Goal: Task Accomplishment & Management: Manage account settings

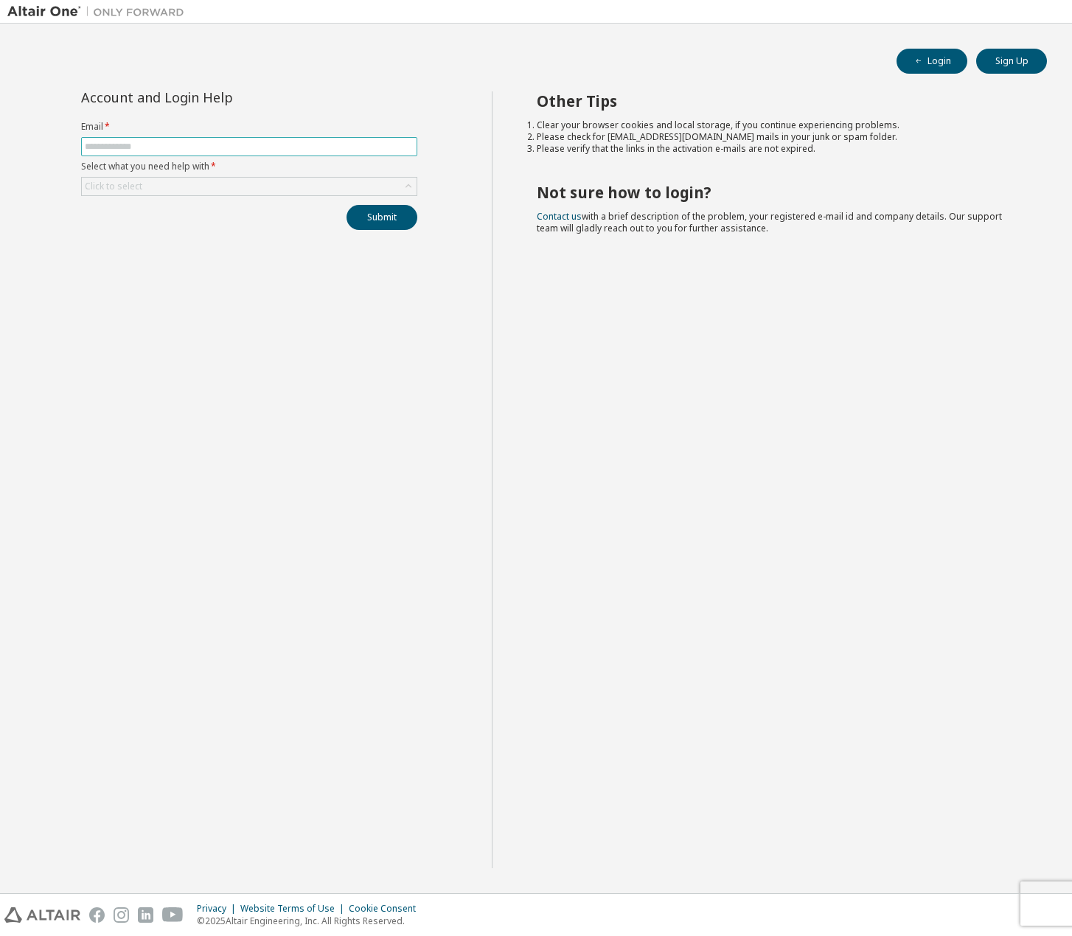
click at [277, 148] on input "text" at bounding box center [249, 147] width 329 height 12
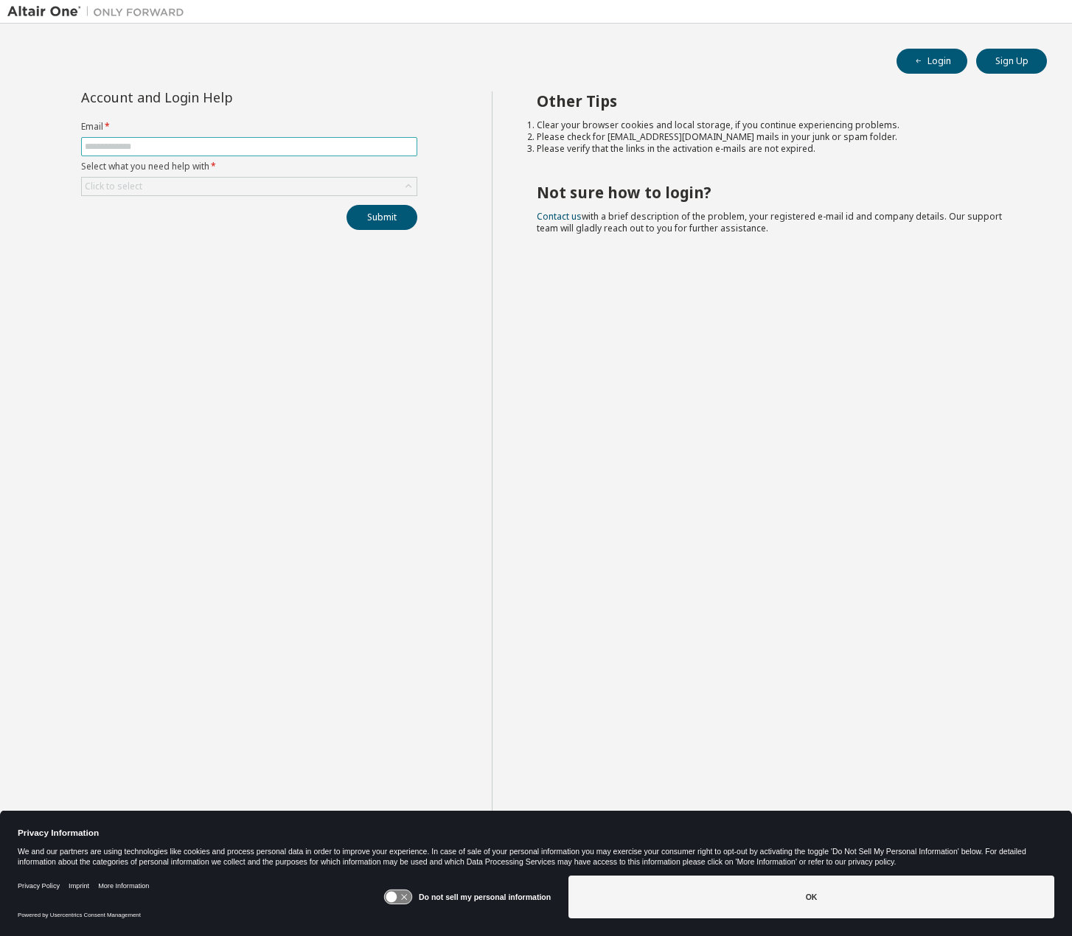
click at [236, 148] on input "text" at bounding box center [249, 147] width 329 height 12
type input "**********"
click at [327, 191] on div "Click to select" at bounding box center [249, 187] width 335 height 18
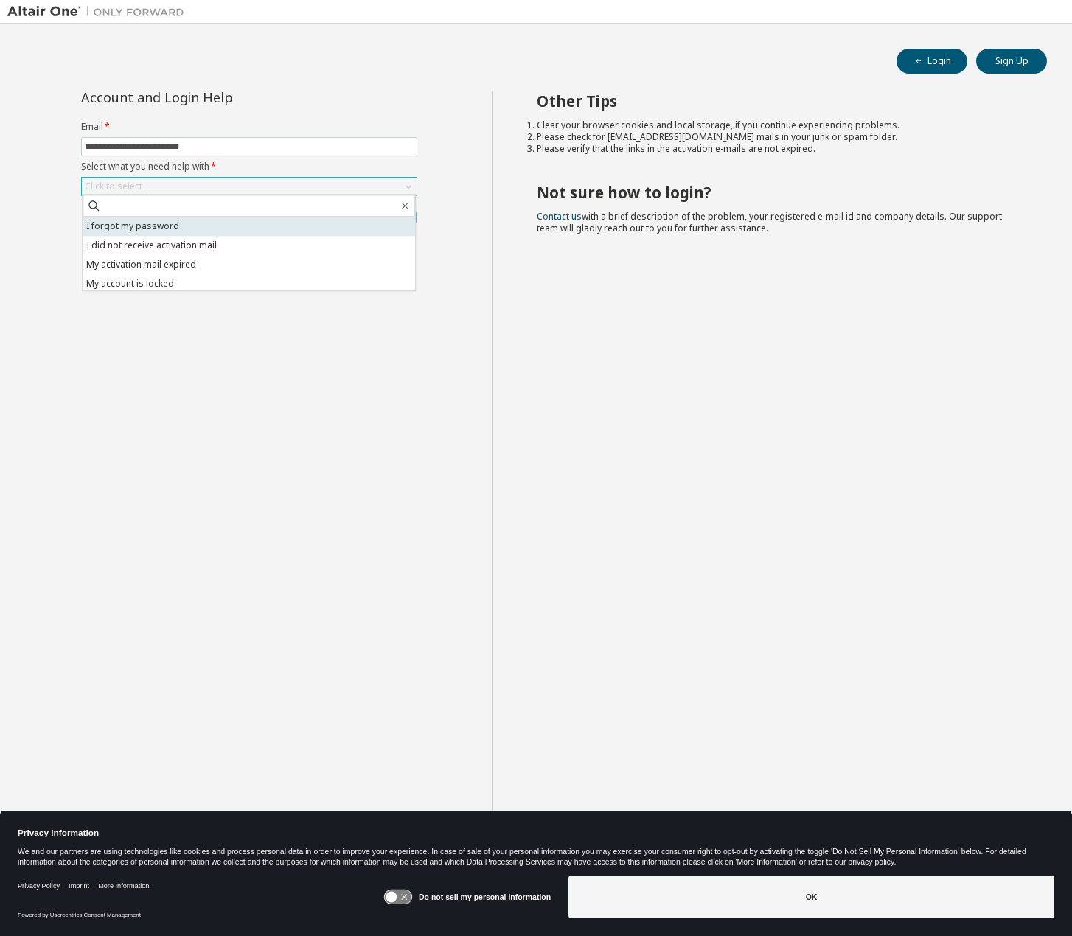
click at [321, 226] on li "I forgot my password" at bounding box center [249, 226] width 333 height 19
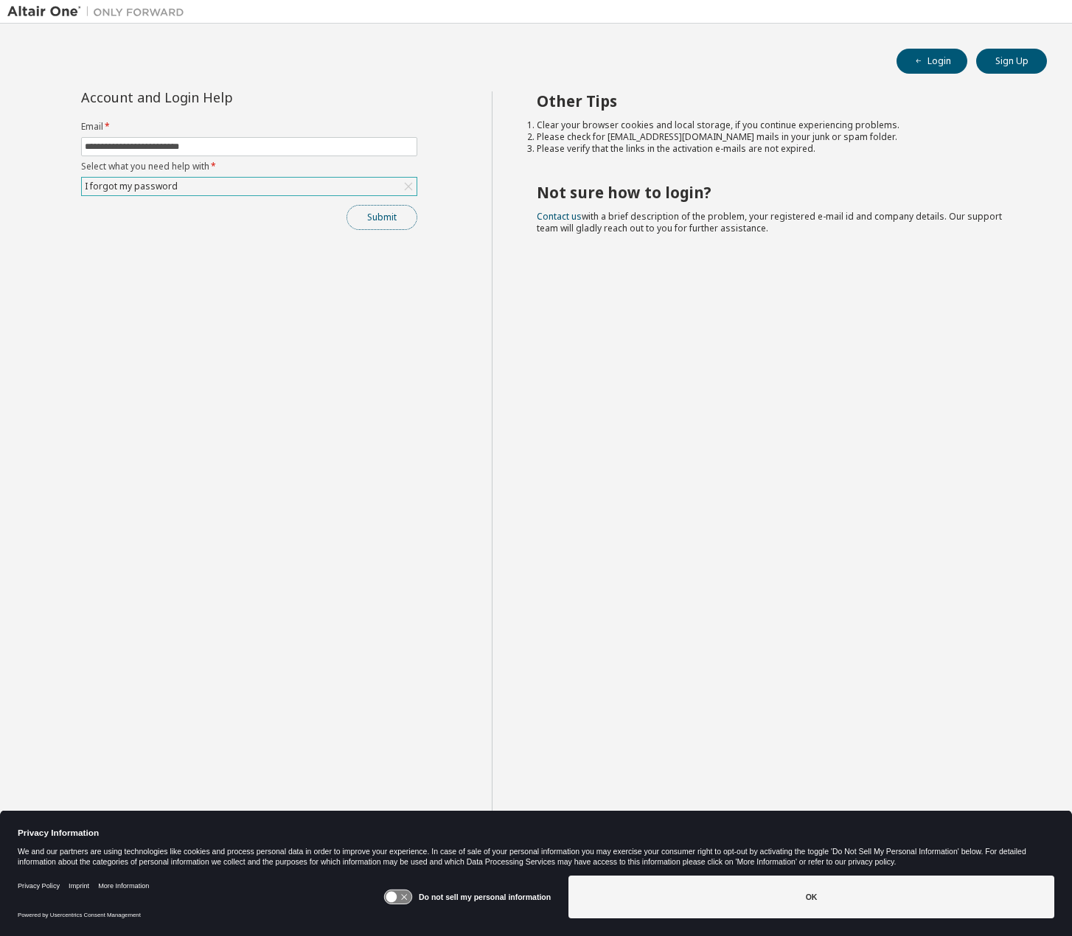
click at [403, 219] on button "Submit" at bounding box center [382, 217] width 71 height 25
click at [376, 217] on button "Submit" at bounding box center [382, 217] width 71 height 25
click at [411, 91] on div "Account and Login Help" at bounding box center [249, 97] width 336 height 12
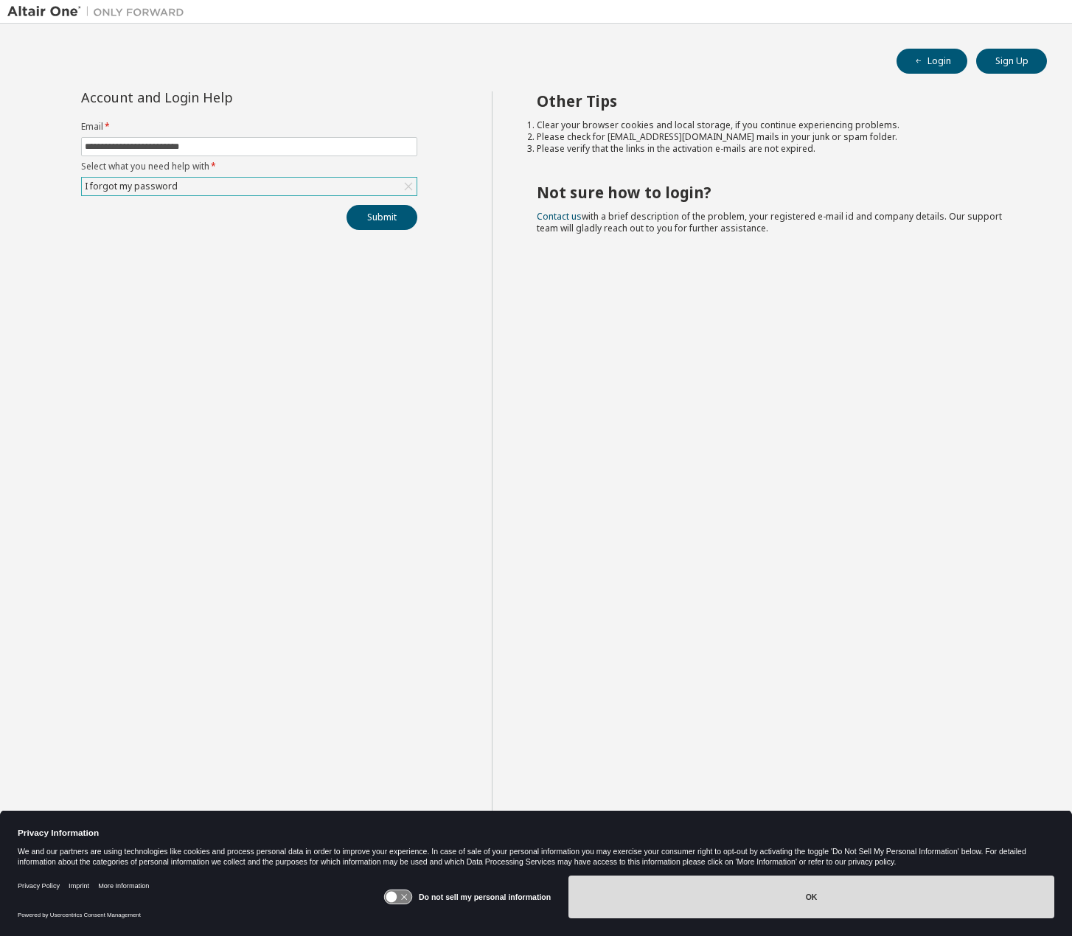
click at [893, 900] on button "OK" at bounding box center [812, 897] width 486 height 43
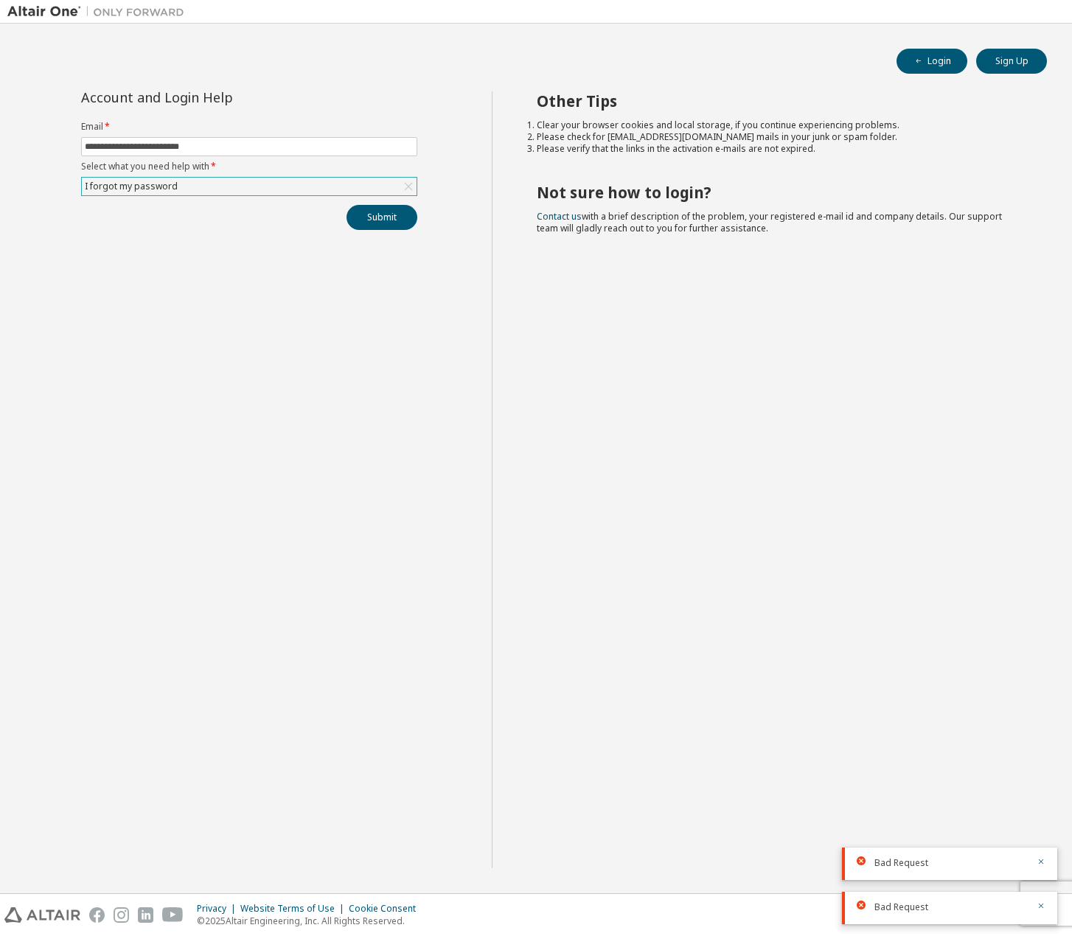
click at [1046, 866] on div "Bad Request" at bounding box center [949, 864] width 215 height 32
click at [1043, 906] on icon "button" at bounding box center [1041, 906] width 9 height 9
click at [1041, 863] on div "Other Tips Clear your browser cookies and local storage, if you continue experi…" at bounding box center [779, 479] width 574 height 777
drag, startPoint x: 1041, startPoint y: 863, endPoint x: 1040, endPoint y: 906, distance: 42.8
click at [1040, 906] on icon "button" at bounding box center [1041, 906] width 9 height 9
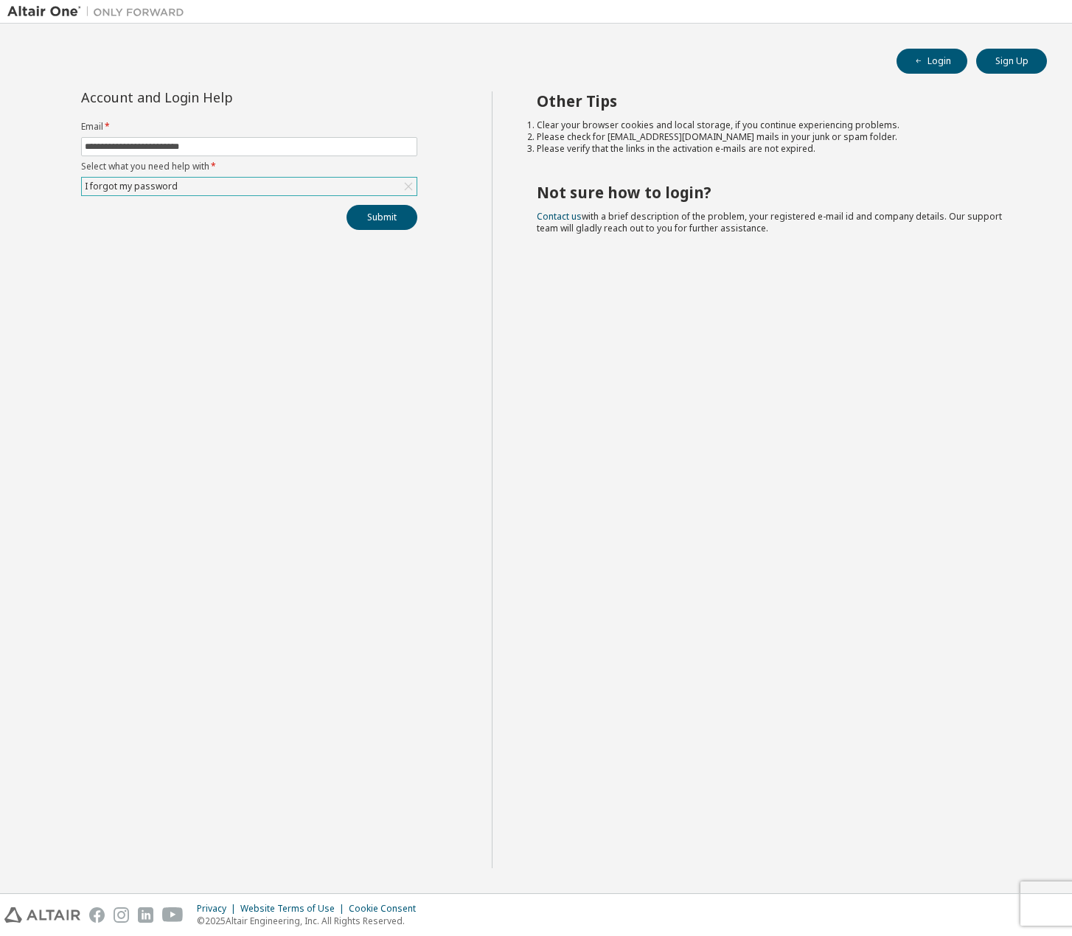
click at [824, 636] on div "Other Tips Clear your browser cookies and local storage, if you continue experi…" at bounding box center [779, 479] width 574 height 777
